Goal: Information Seeking & Learning: Learn about a topic

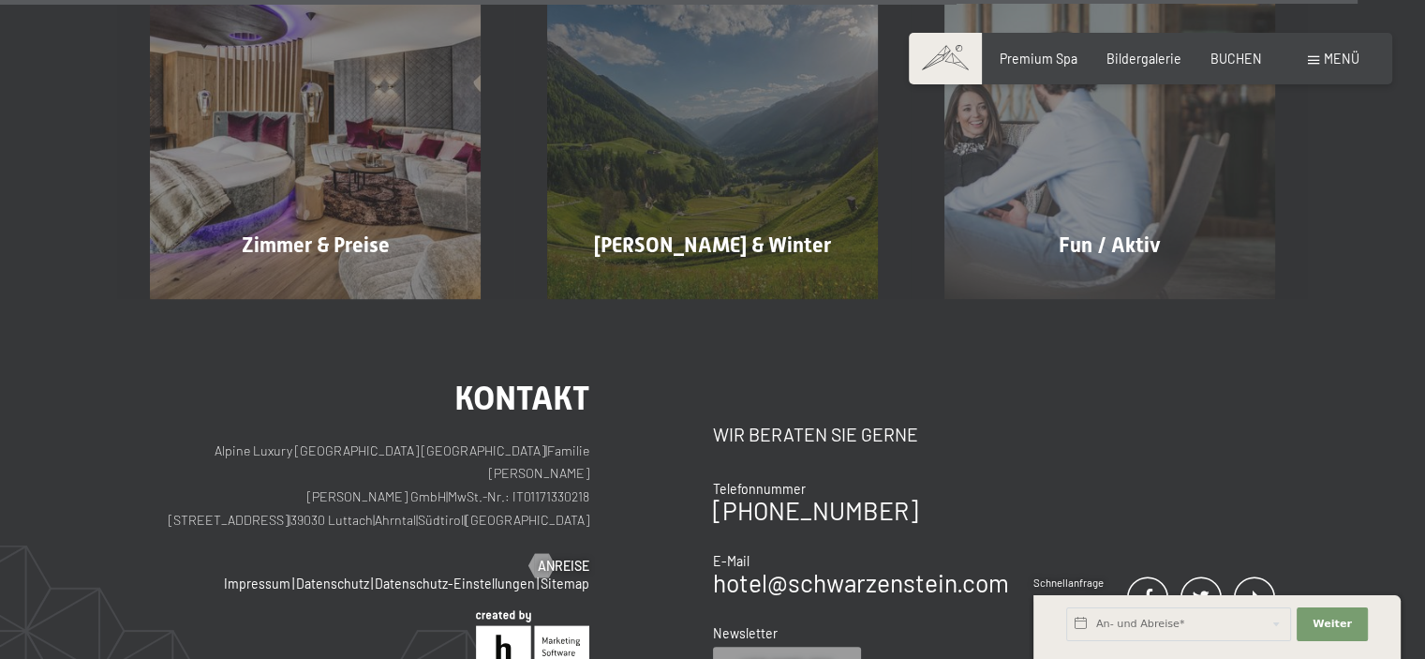
scroll to position [7520, 0]
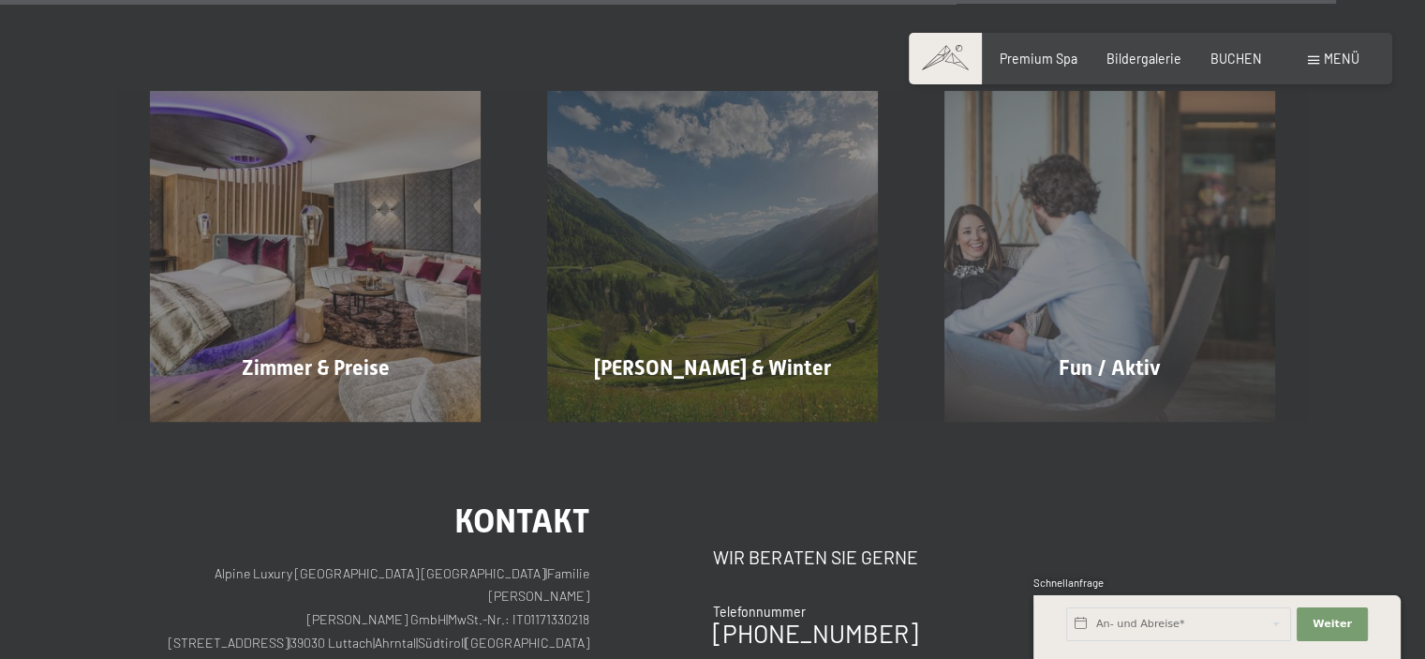
click at [1331, 57] on span "Menü" at bounding box center [1342, 59] width 36 height 16
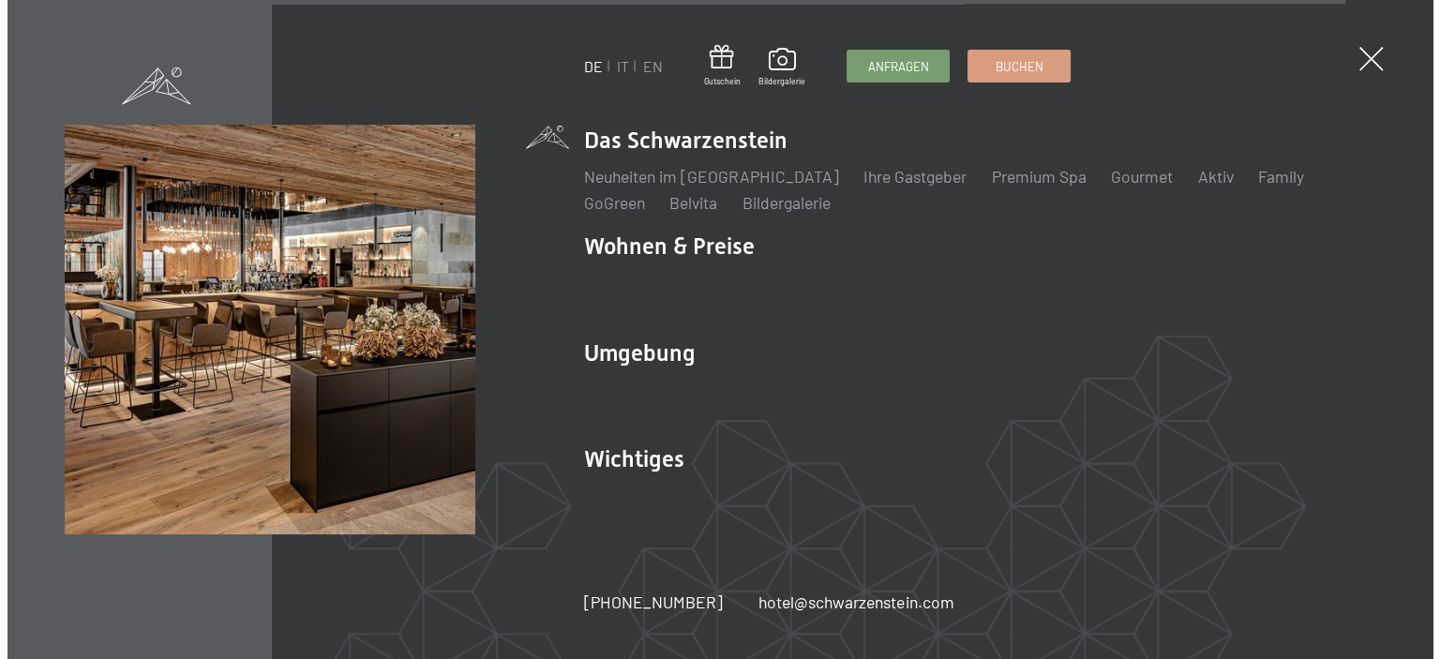
scroll to position [7566, 0]
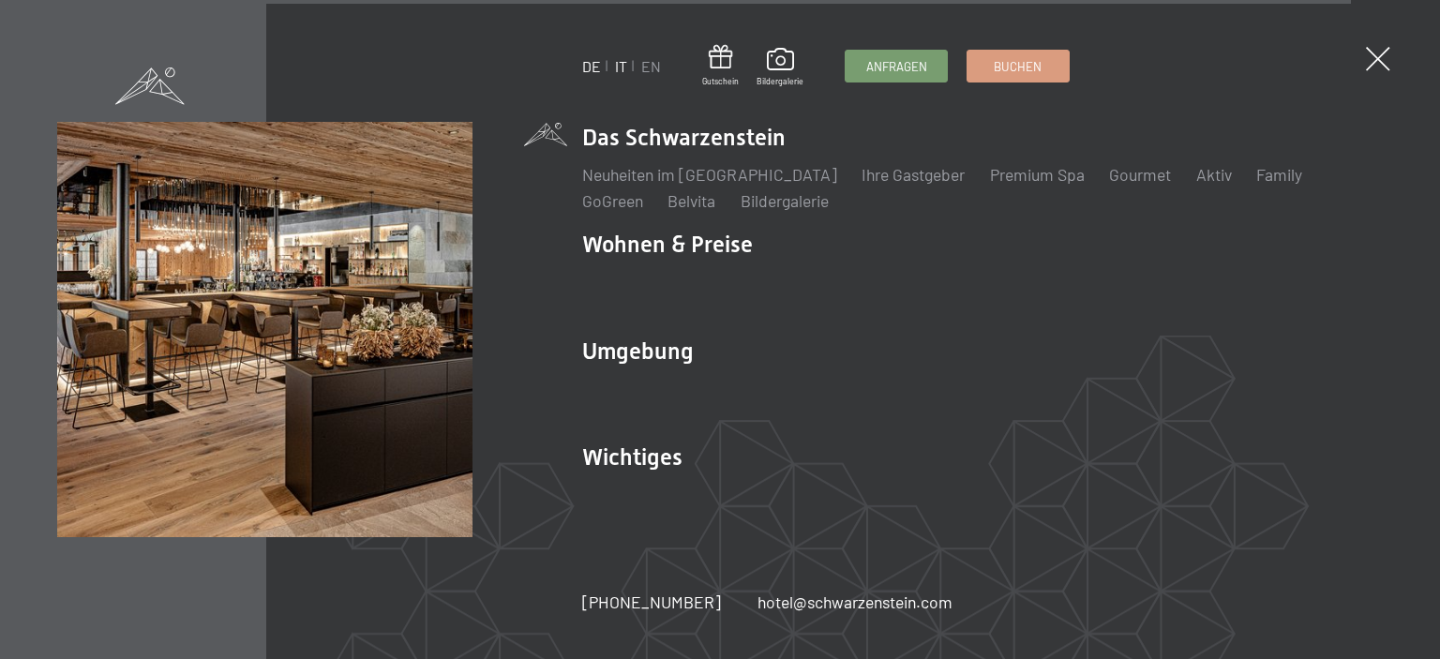
click at [621, 67] on link "IT" at bounding box center [621, 66] width 12 height 18
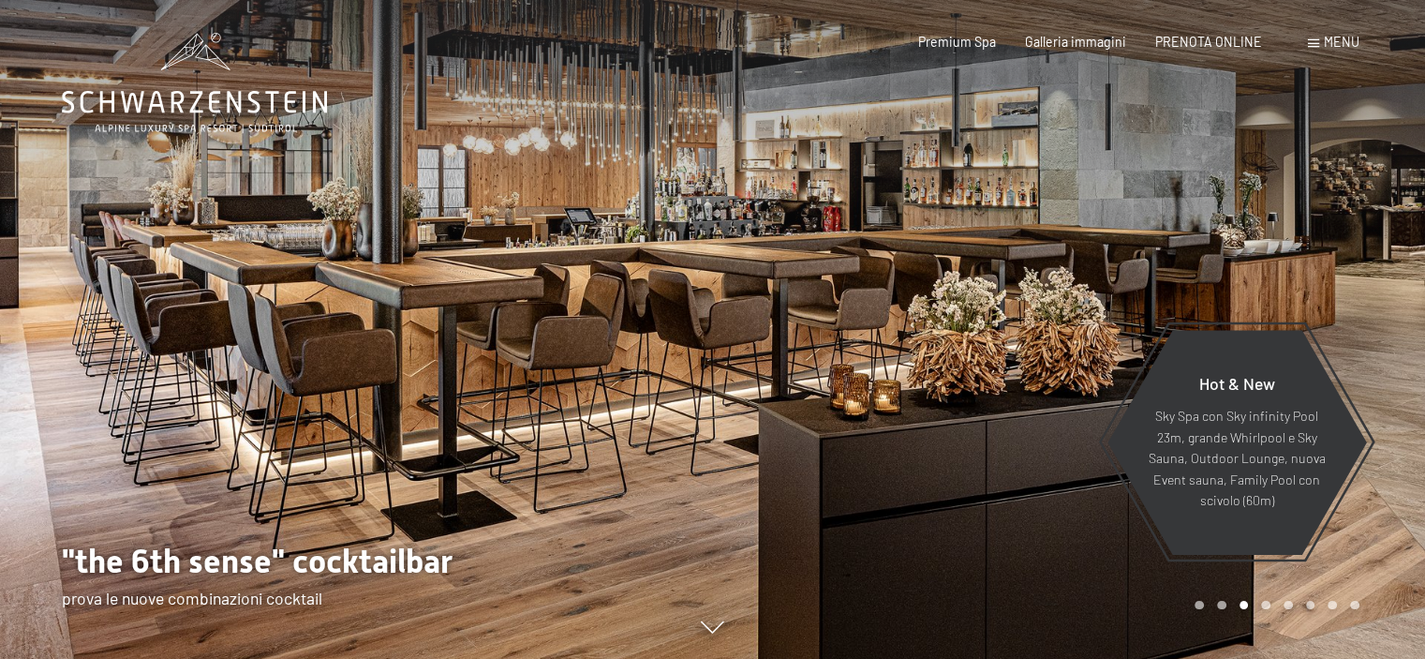
click at [1321, 50] on div "Menu" at bounding box center [1334, 42] width 52 height 19
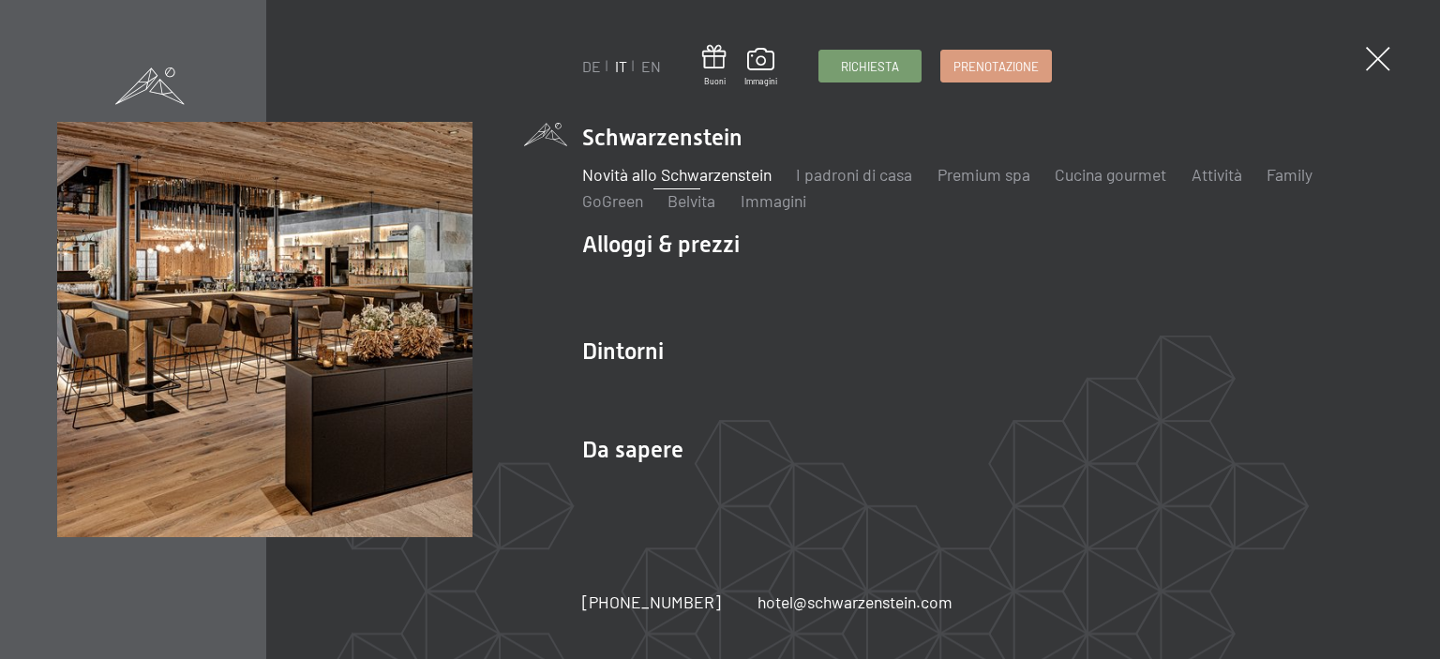
click at [712, 175] on link "Novità allo Schwarzenstein" at bounding box center [676, 174] width 189 height 21
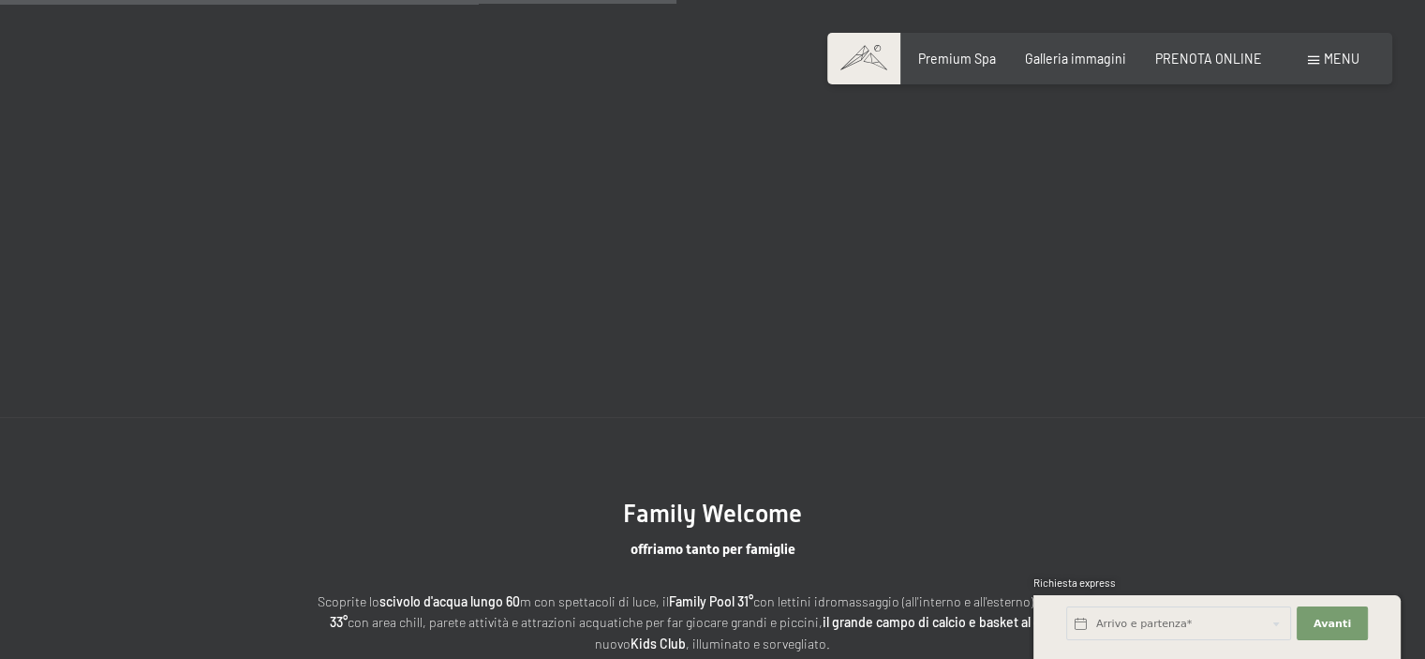
scroll to position [3093, 0]
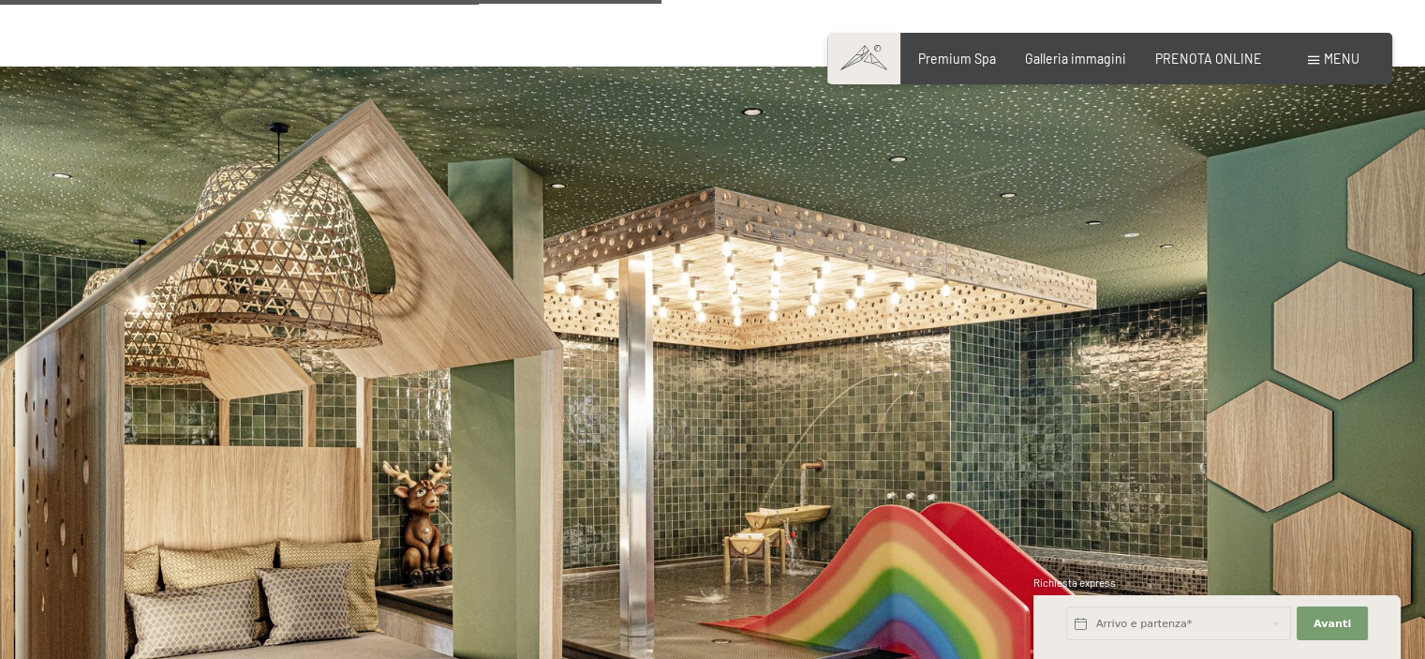
click at [1308, 60] on span at bounding box center [1313, 60] width 11 height 8
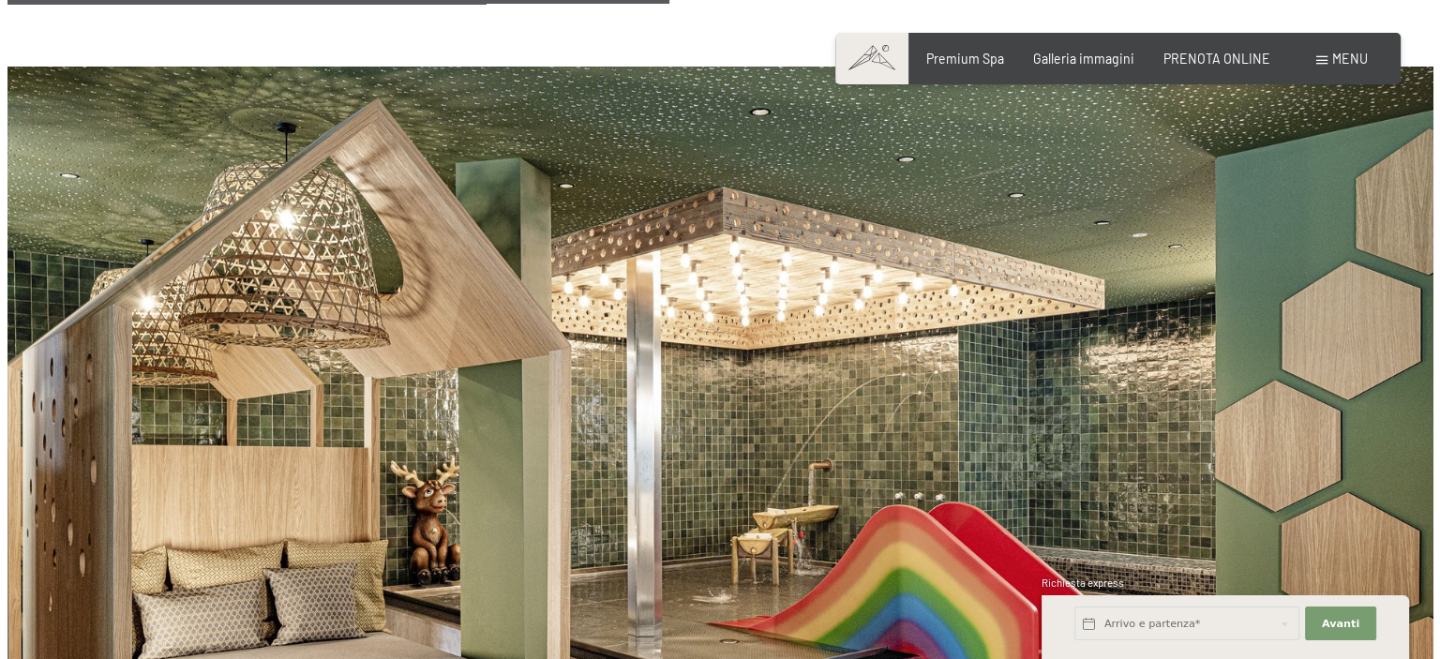
scroll to position [3108, 0]
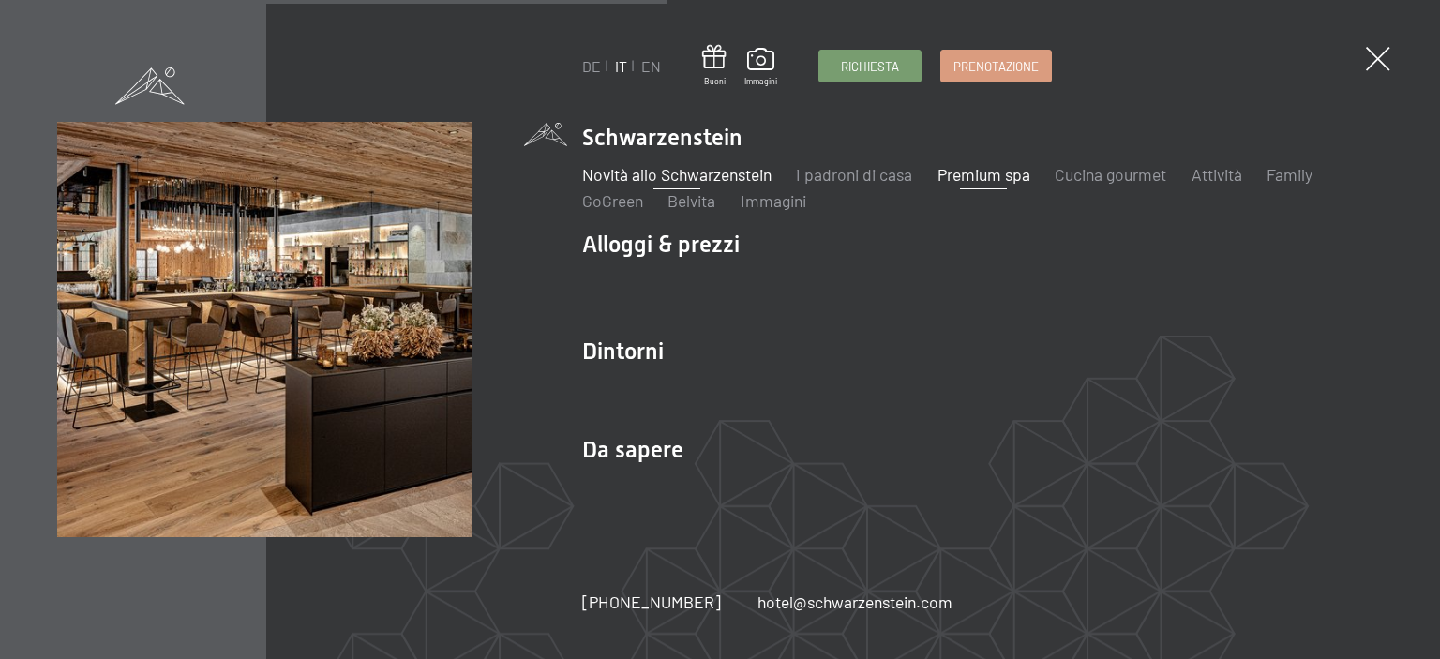
click at [965, 172] on link "Premium spa" at bounding box center [983, 174] width 93 height 21
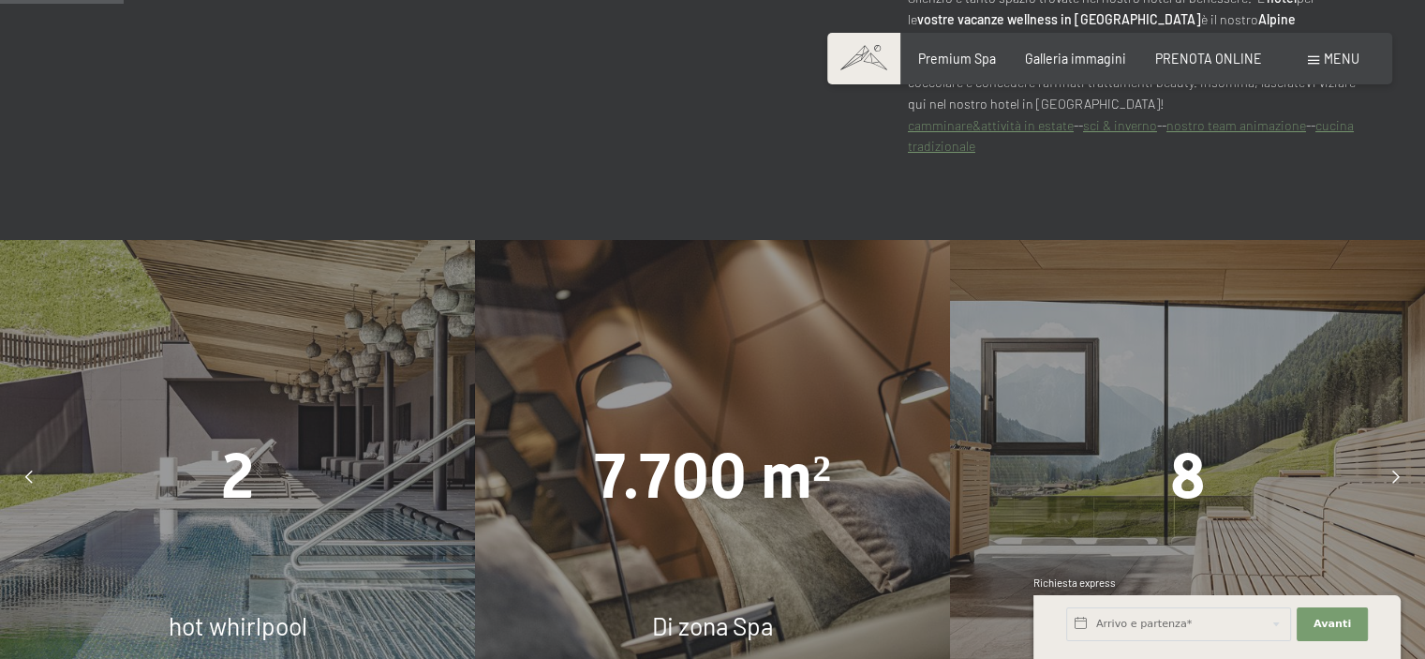
scroll to position [1031, 0]
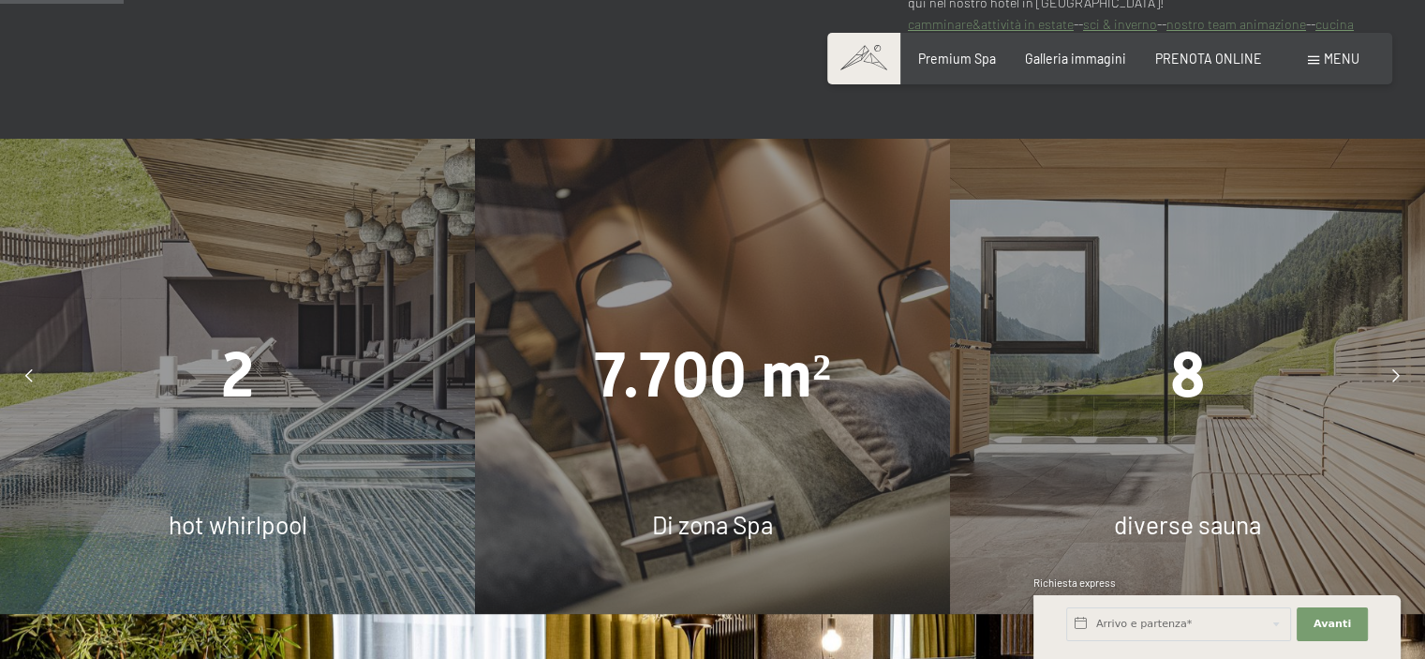
click at [27, 375] on icon at bounding box center [28, 375] width 7 height 13
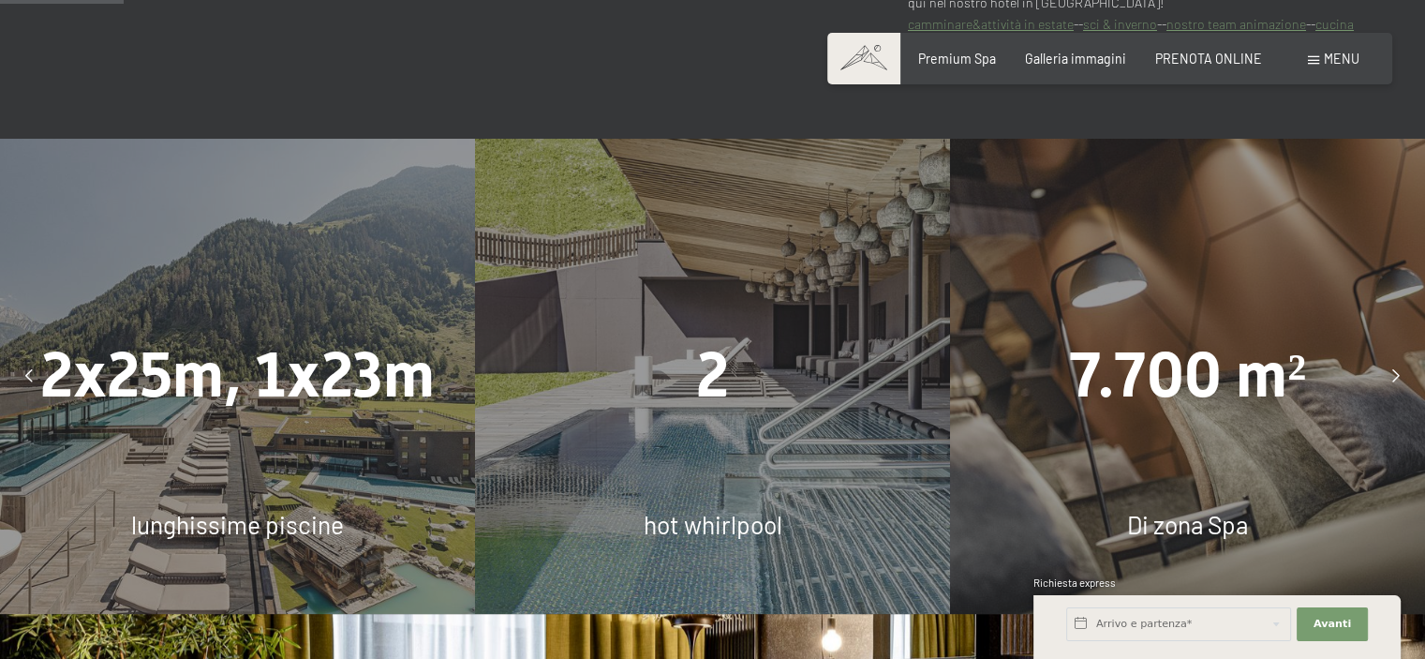
click at [27, 375] on icon at bounding box center [28, 375] width 7 height 13
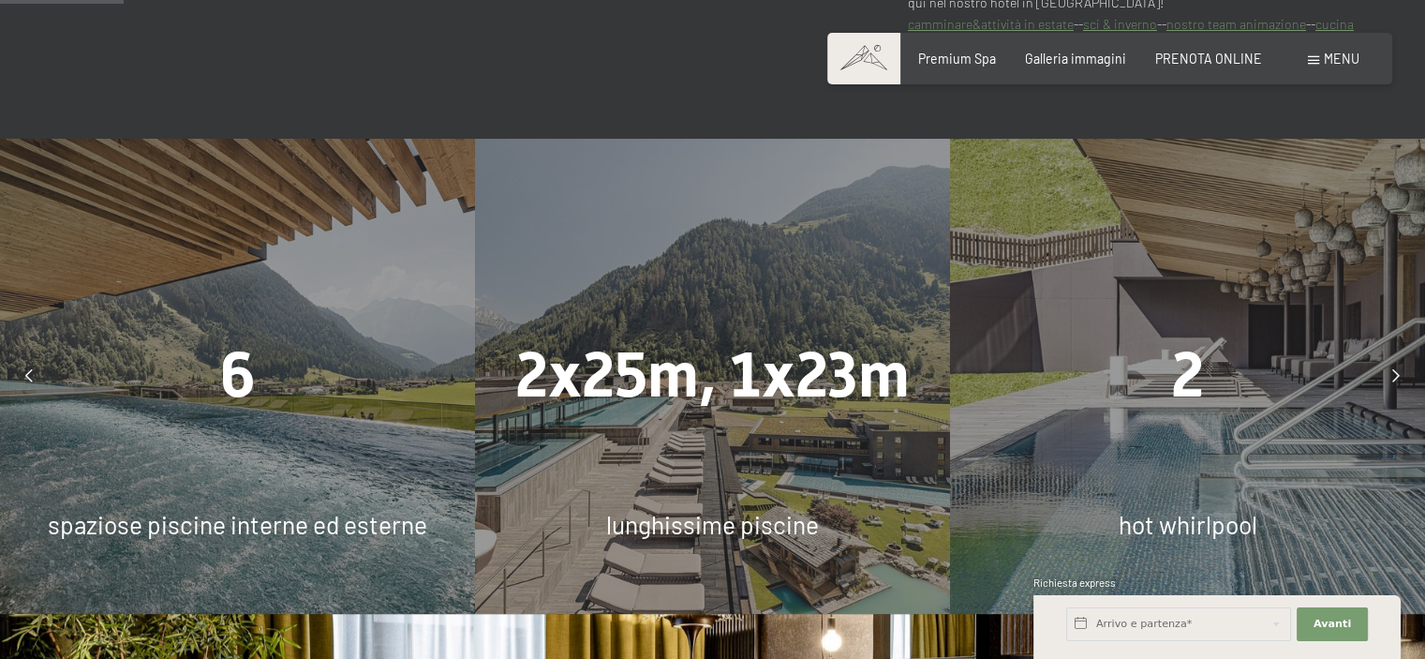
click at [150, 395] on div "6" at bounding box center [237, 376] width 475 height 88
click at [12, 372] on div at bounding box center [28, 375] width 41 height 41
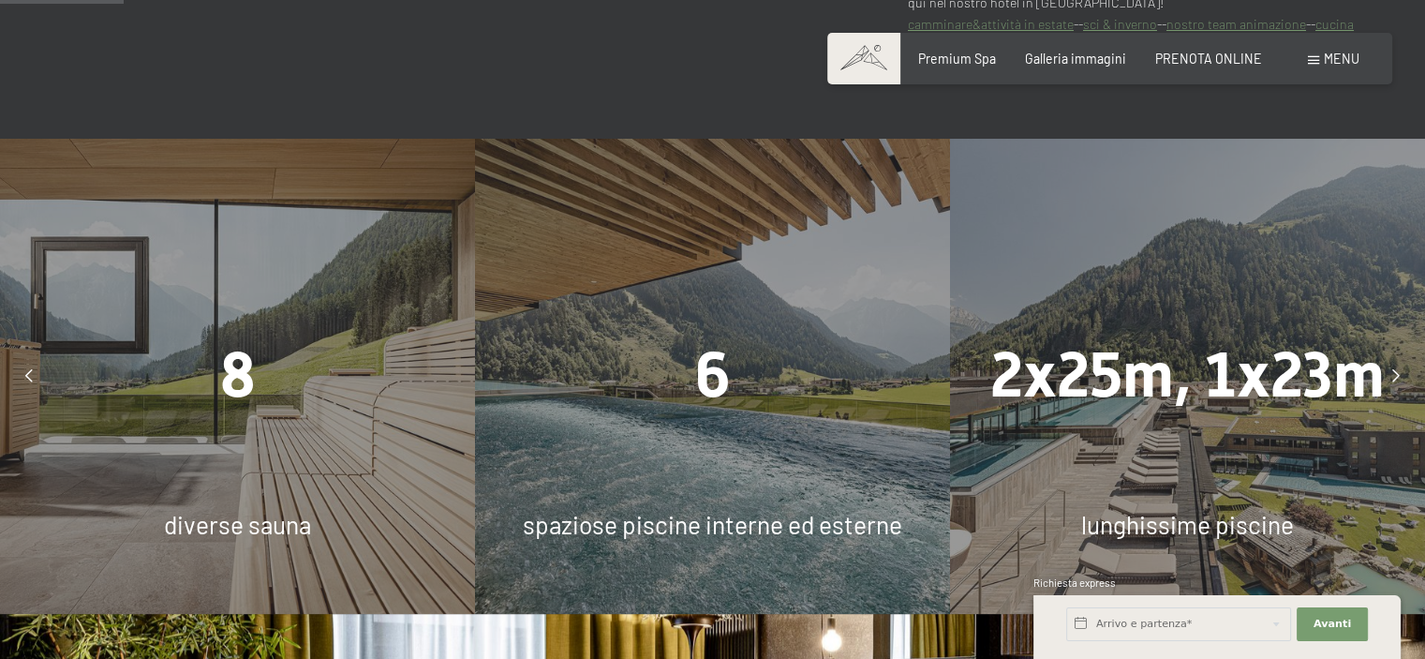
click at [824, 404] on div "6" at bounding box center [712, 376] width 475 height 88
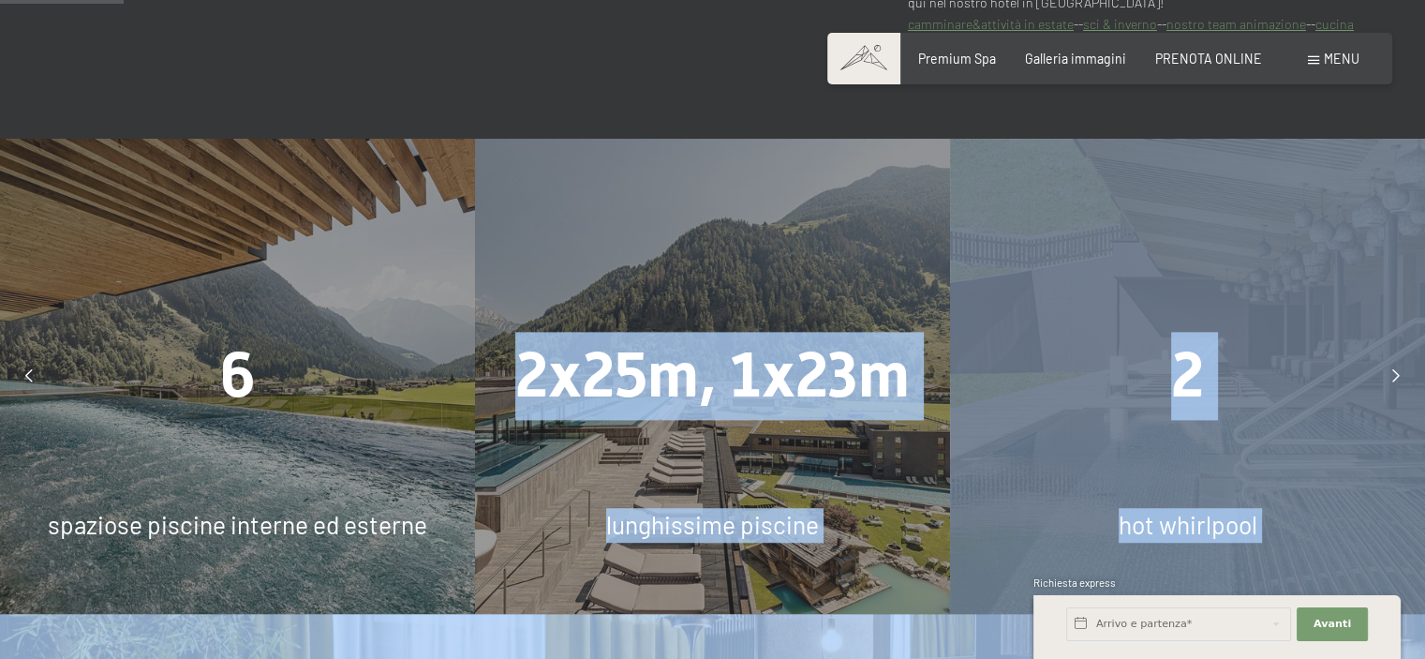
drag, startPoint x: 978, startPoint y: 404, endPoint x: 484, endPoint y: 385, distance: 495.2
click at [484, 385] on div "2x25m, 1x23m" at bounding box center [712, 376] width 475 height 88
click at [639, 396] on span "2x25m, 1x23m" at bounding box center [713, 374] width 395 height 73
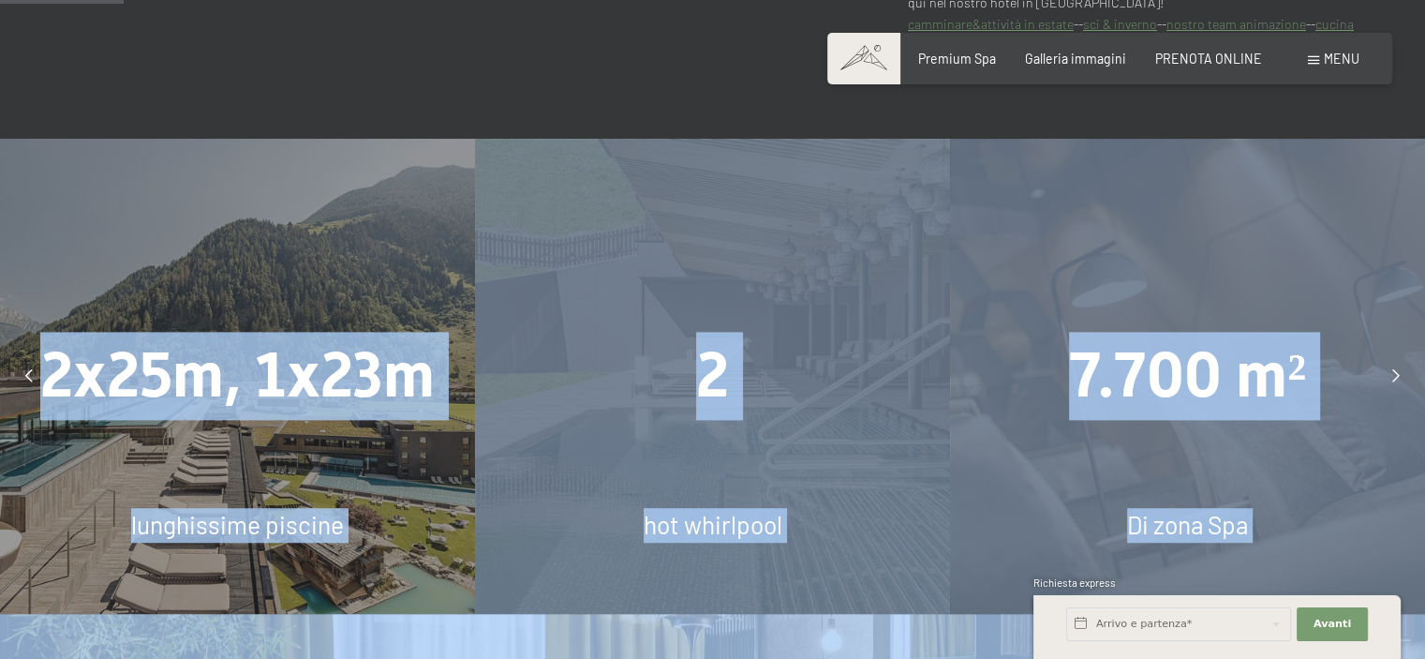
click at [396, 372] on span "2x25m, 1x23m" at bounding box center [237, 374] width 395 height 73
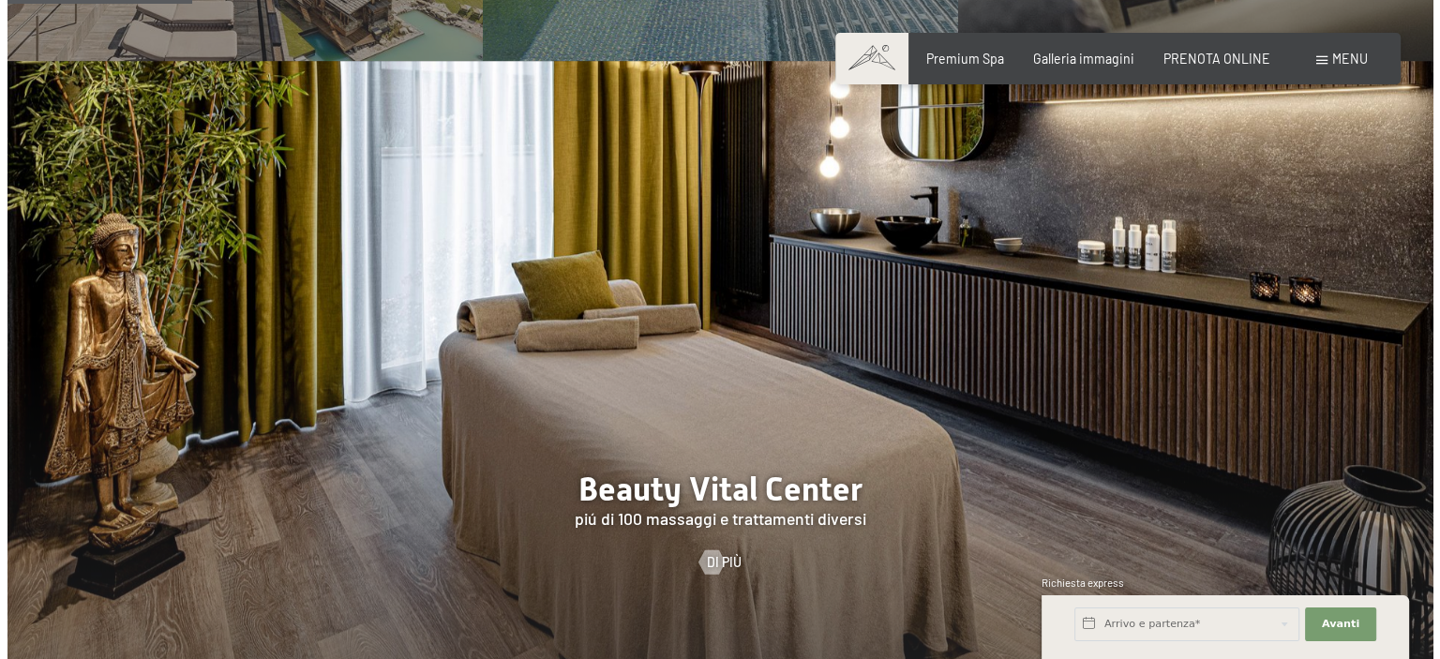
scroll to position [1593, 0]
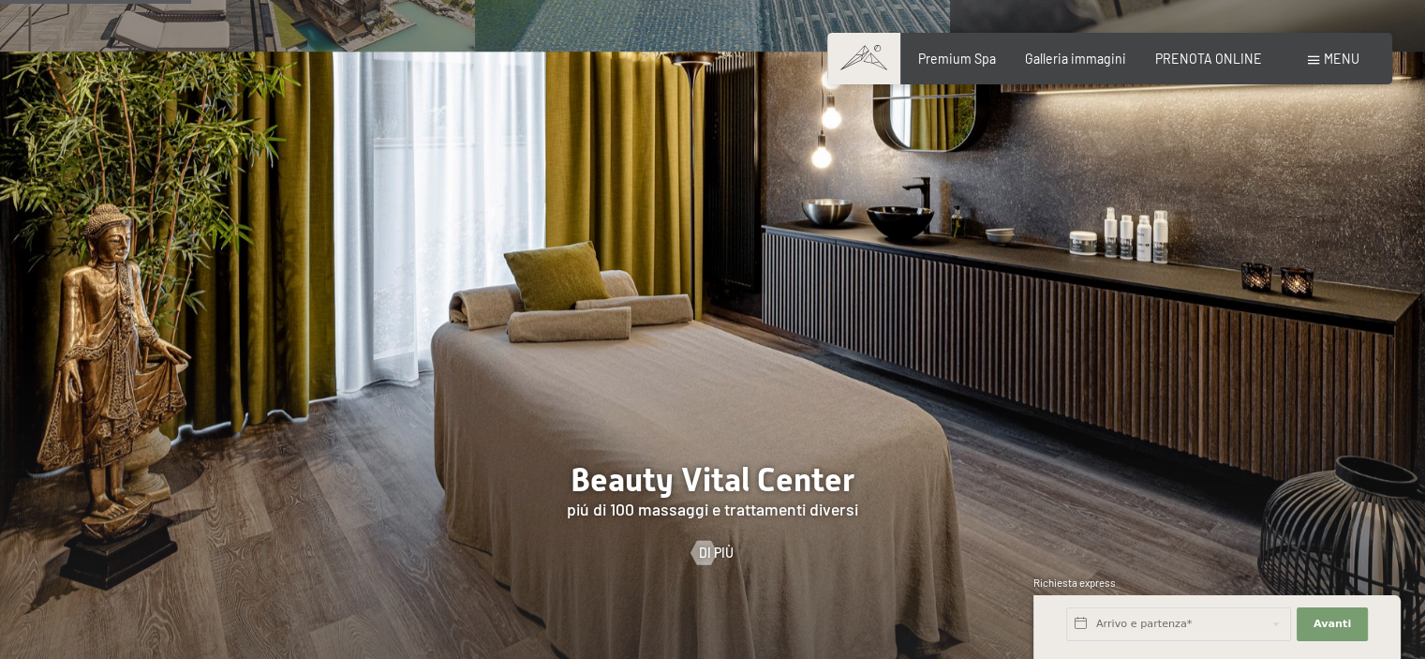
click at [1316, 61] on span at bounding box center [1313, 60] width 11 height 8
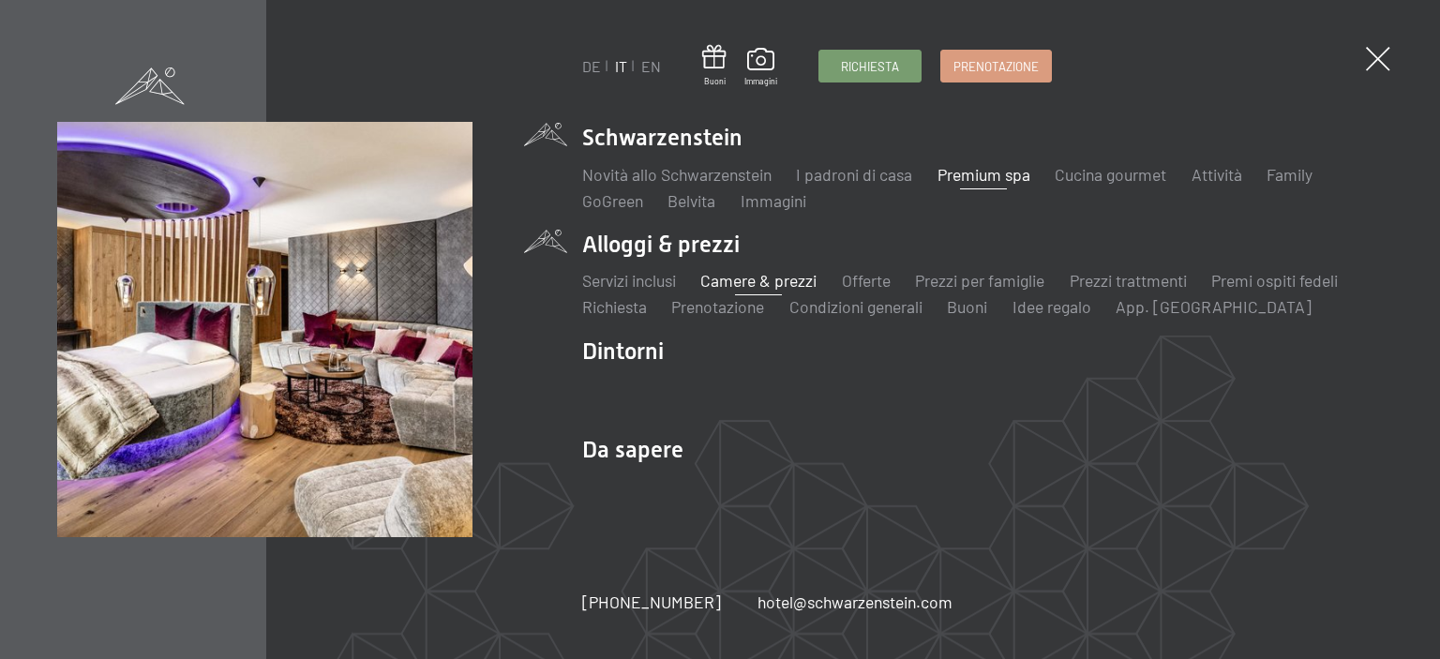
click at [770, 280] on link "Camere & prezzi" at bounding box center [758, 280] width 116 height 21
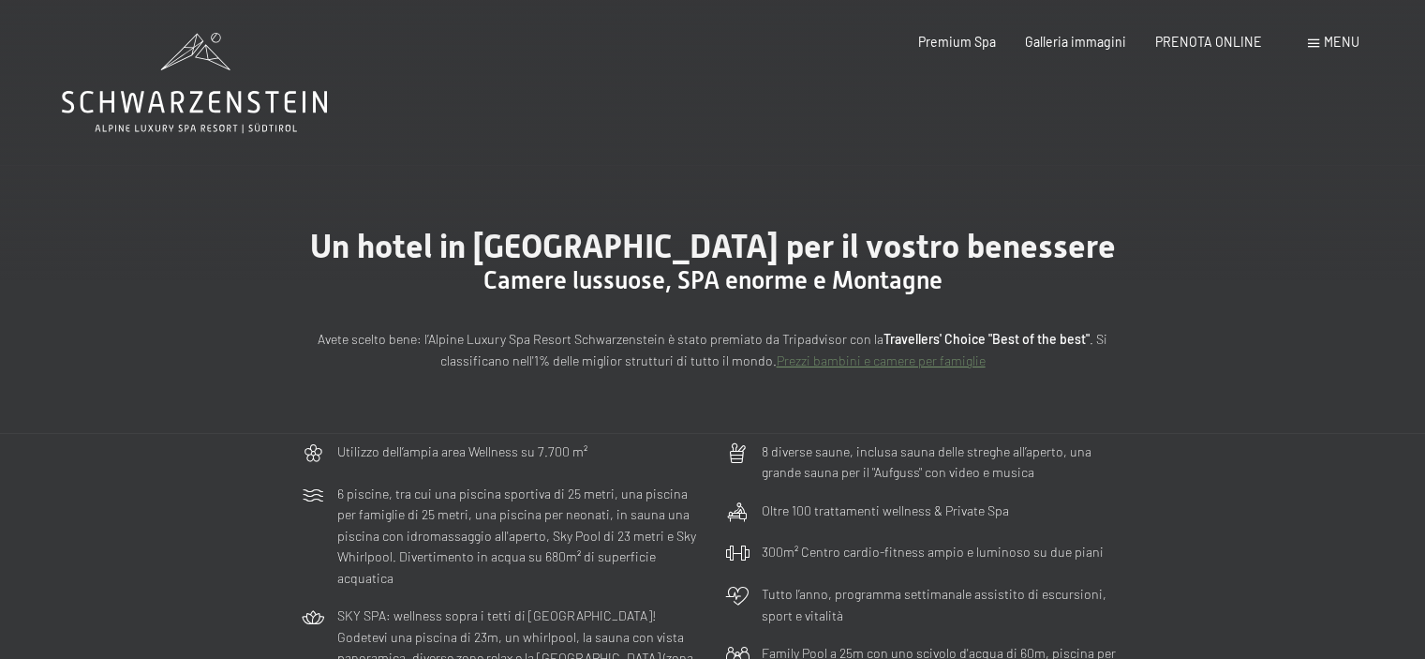
click at [1321, 41] on div "Menu" at bounding box center [1334, 42] width 52 height 19
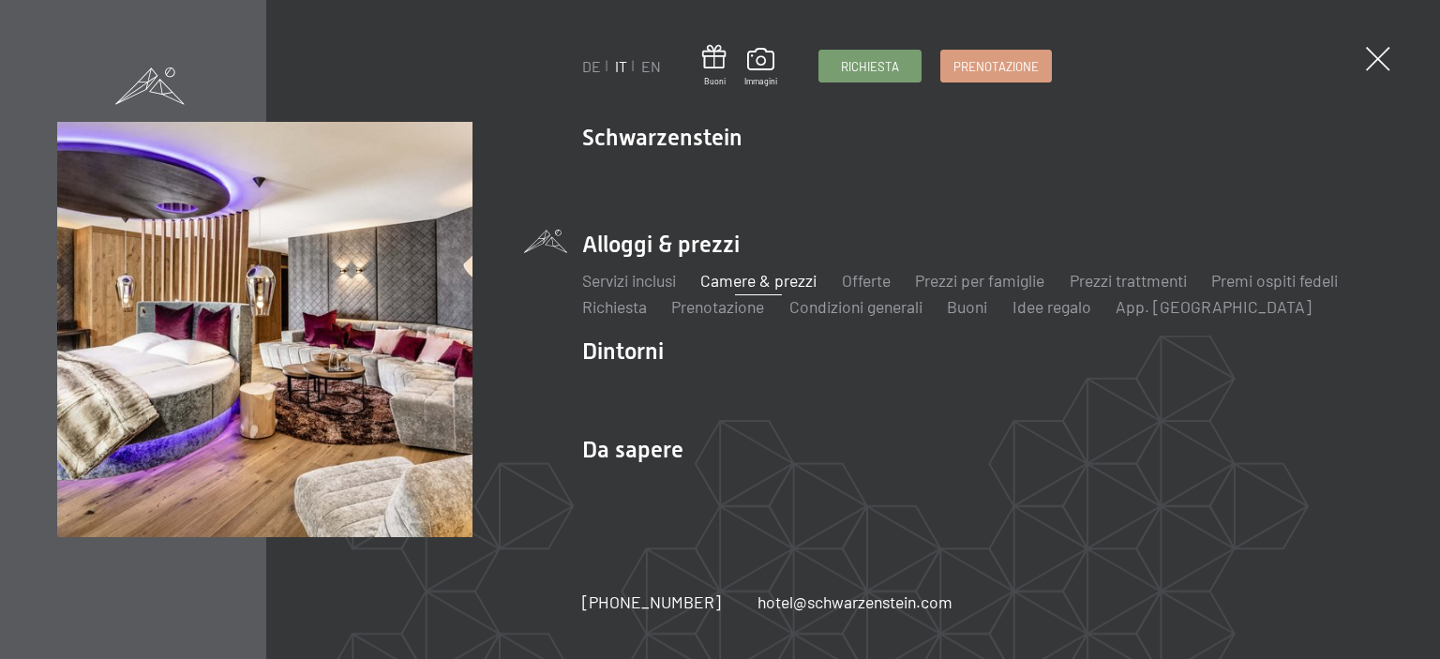
click at [759, 280] on link "Camere & prezzi" at bounding box center [758, 280] width 116 height 21
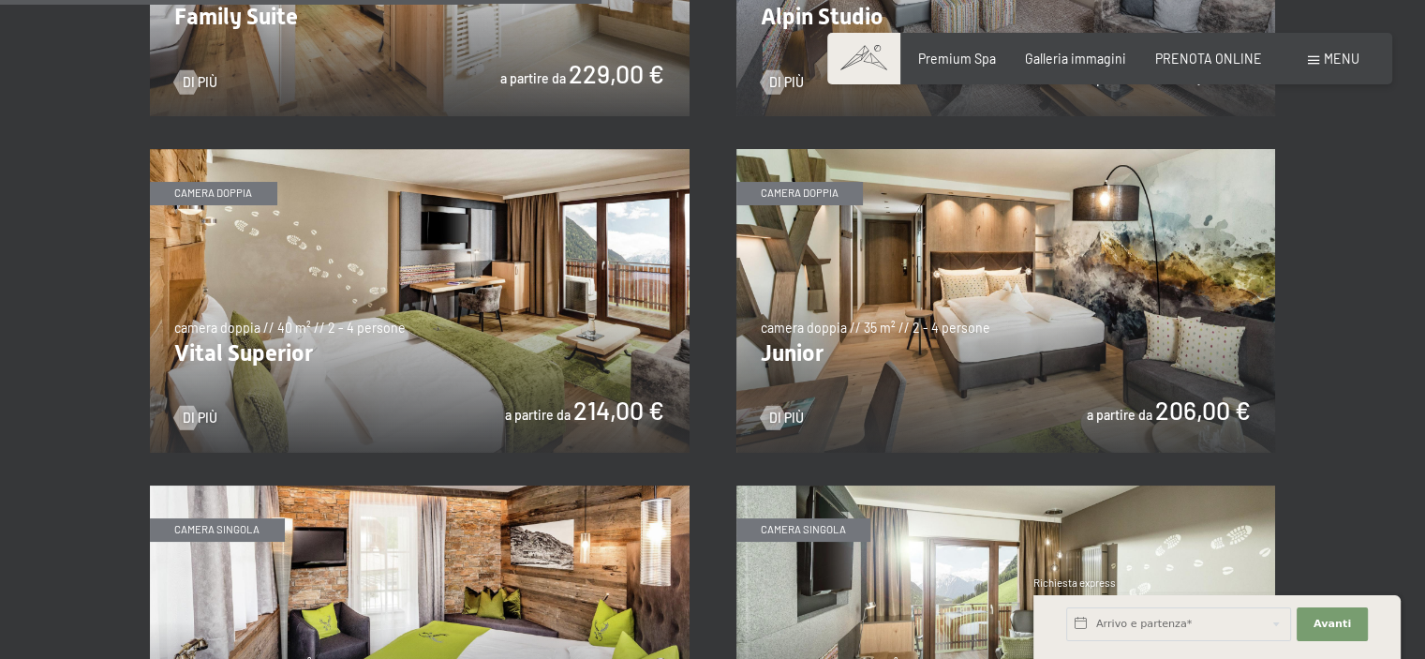
scroll to position [2249, 0]
